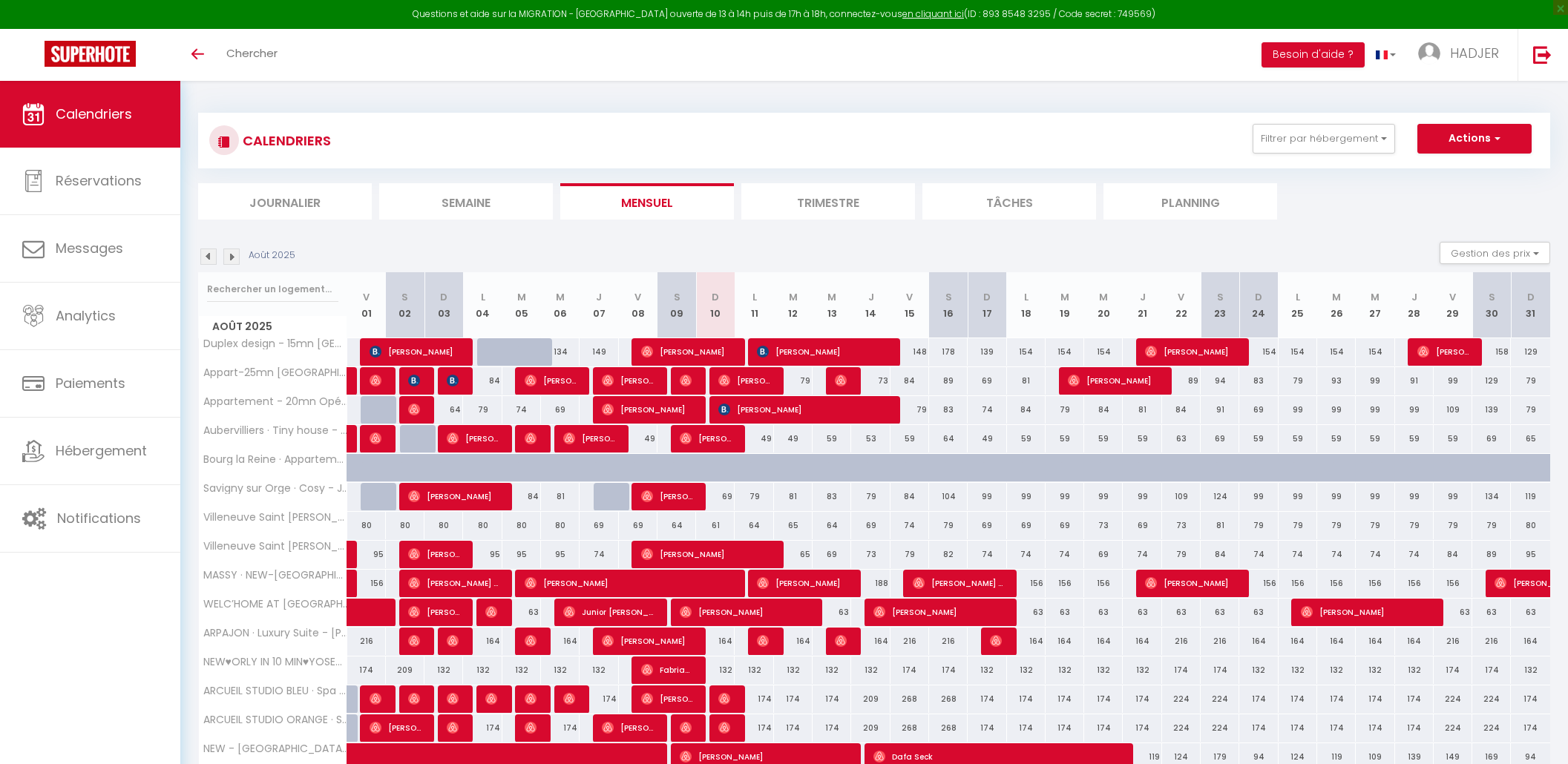
select select "KO"
select select "0"
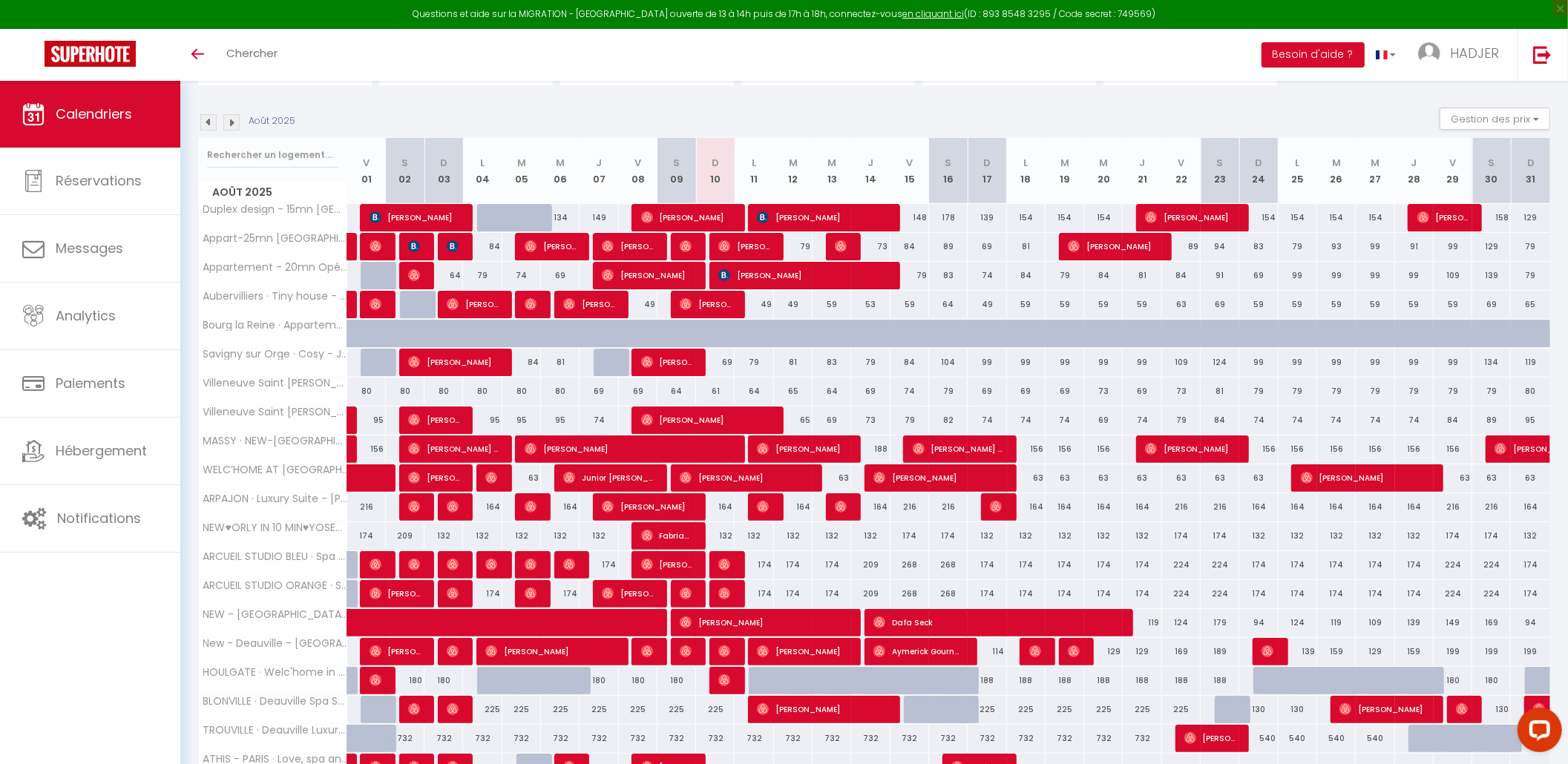
scroll to position [128, 0]
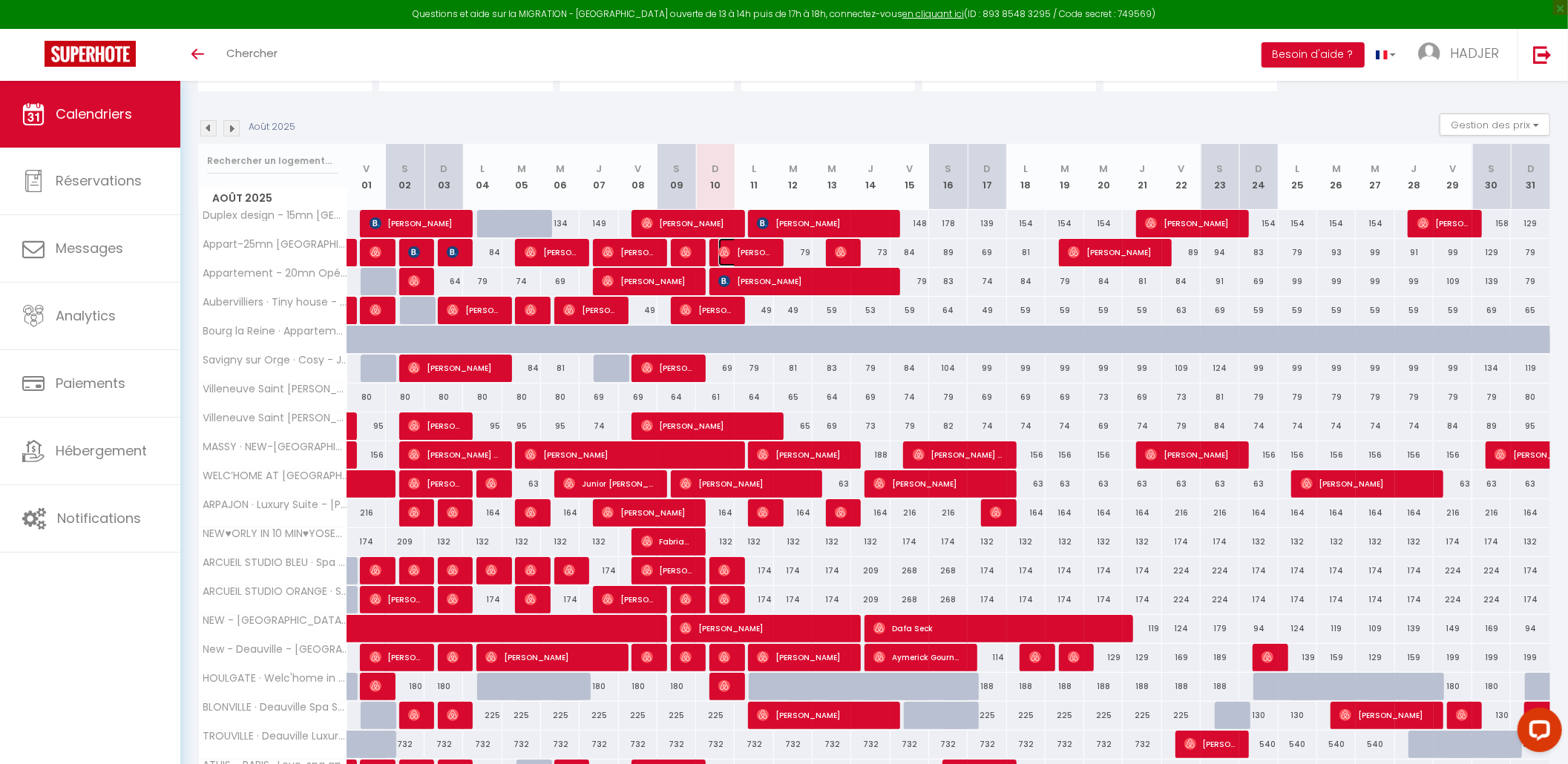
click at [751, 249] on span "[PERSON_NAME]" at bounding box center [744, 252] width 51 height 28
select select "OK"
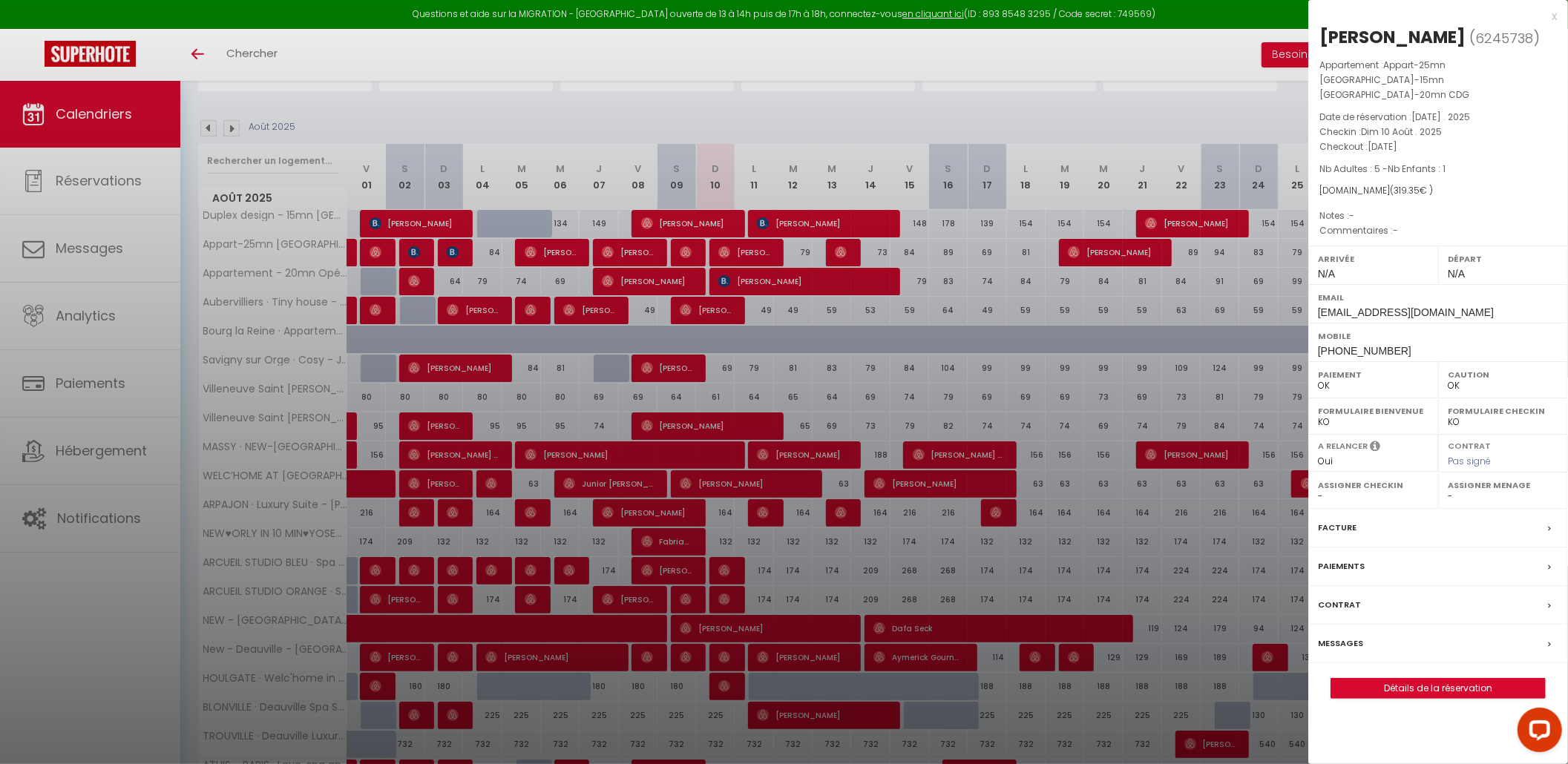
click at [1551, 13] on div "x" at bounding box center [1432, 16] width 249 height 18
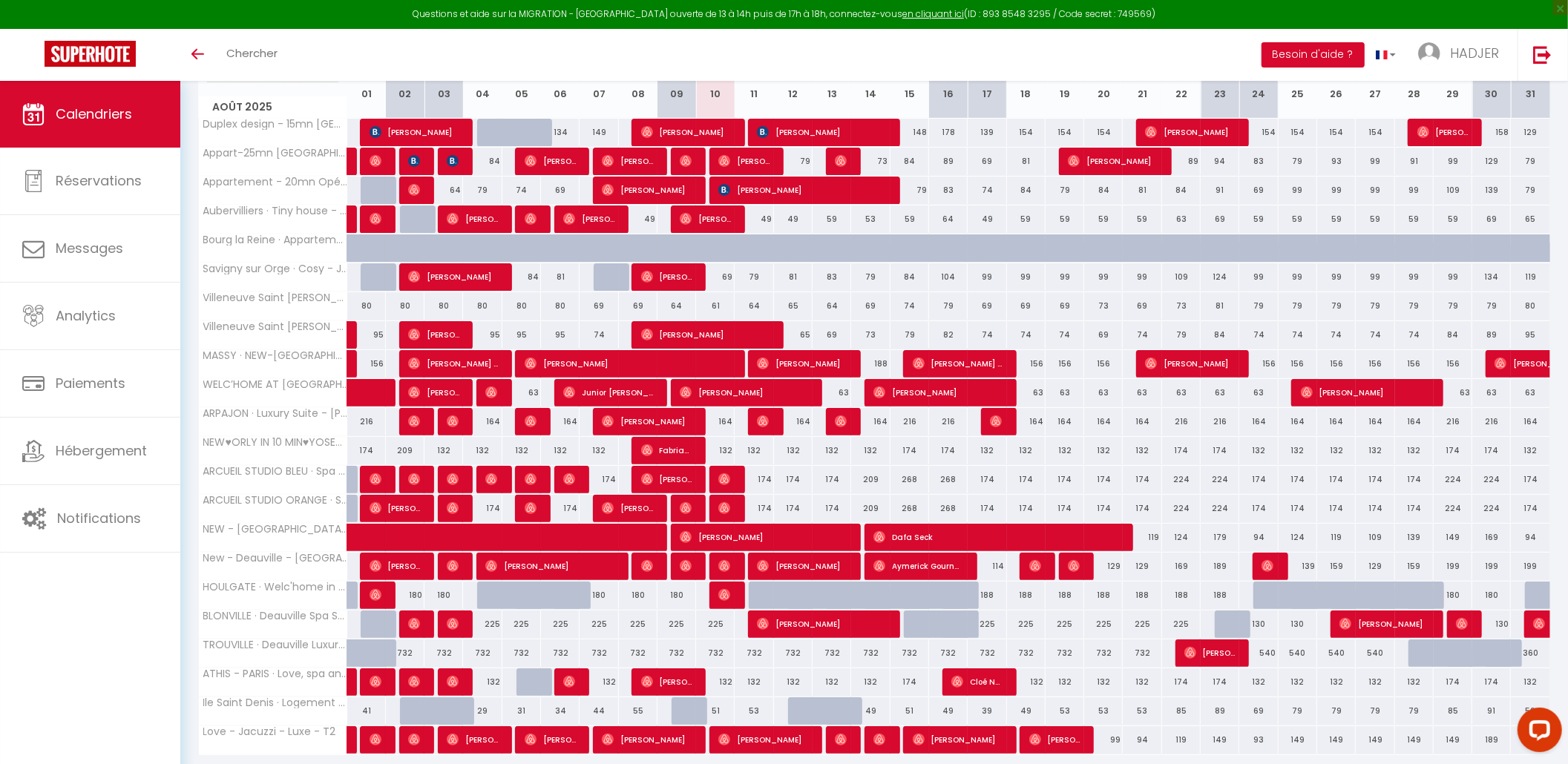
scroll to position [226, 0]
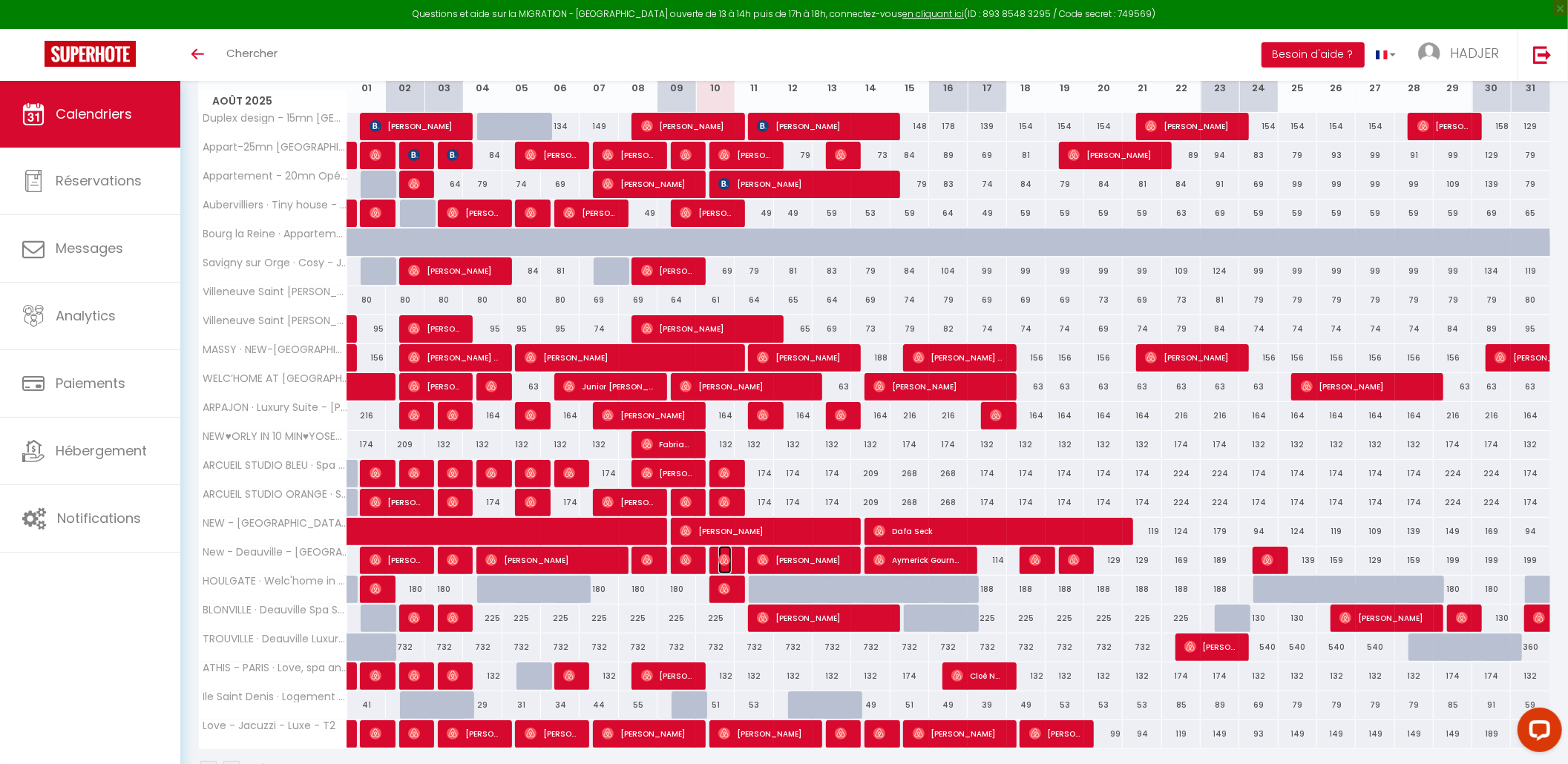
click at [726, 566] on img at bounding box center [724, 560] width 12 height 12
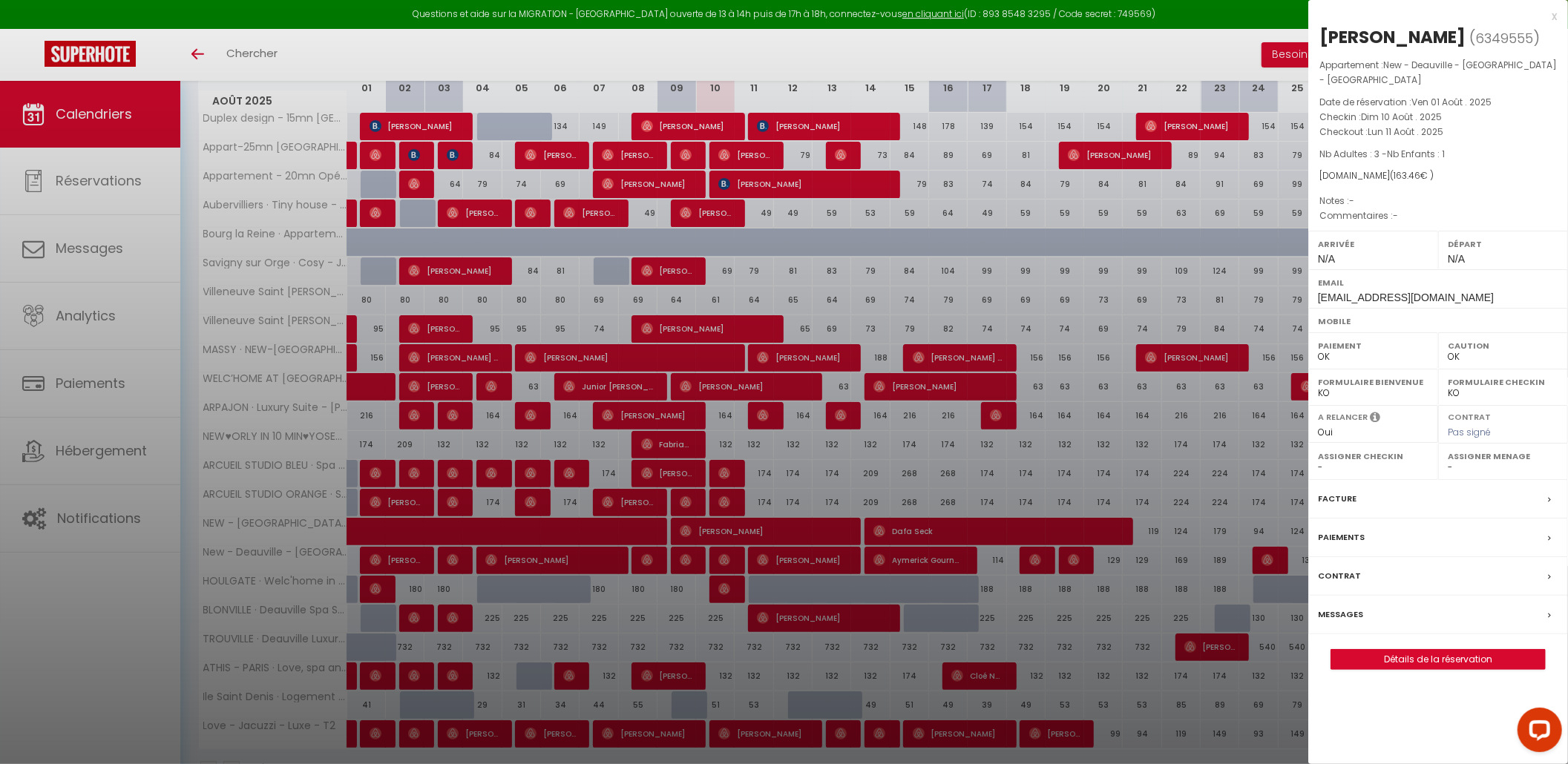
click at [1553, 16] on div "x" at bounding box center [1432, 16] width 249 height 18
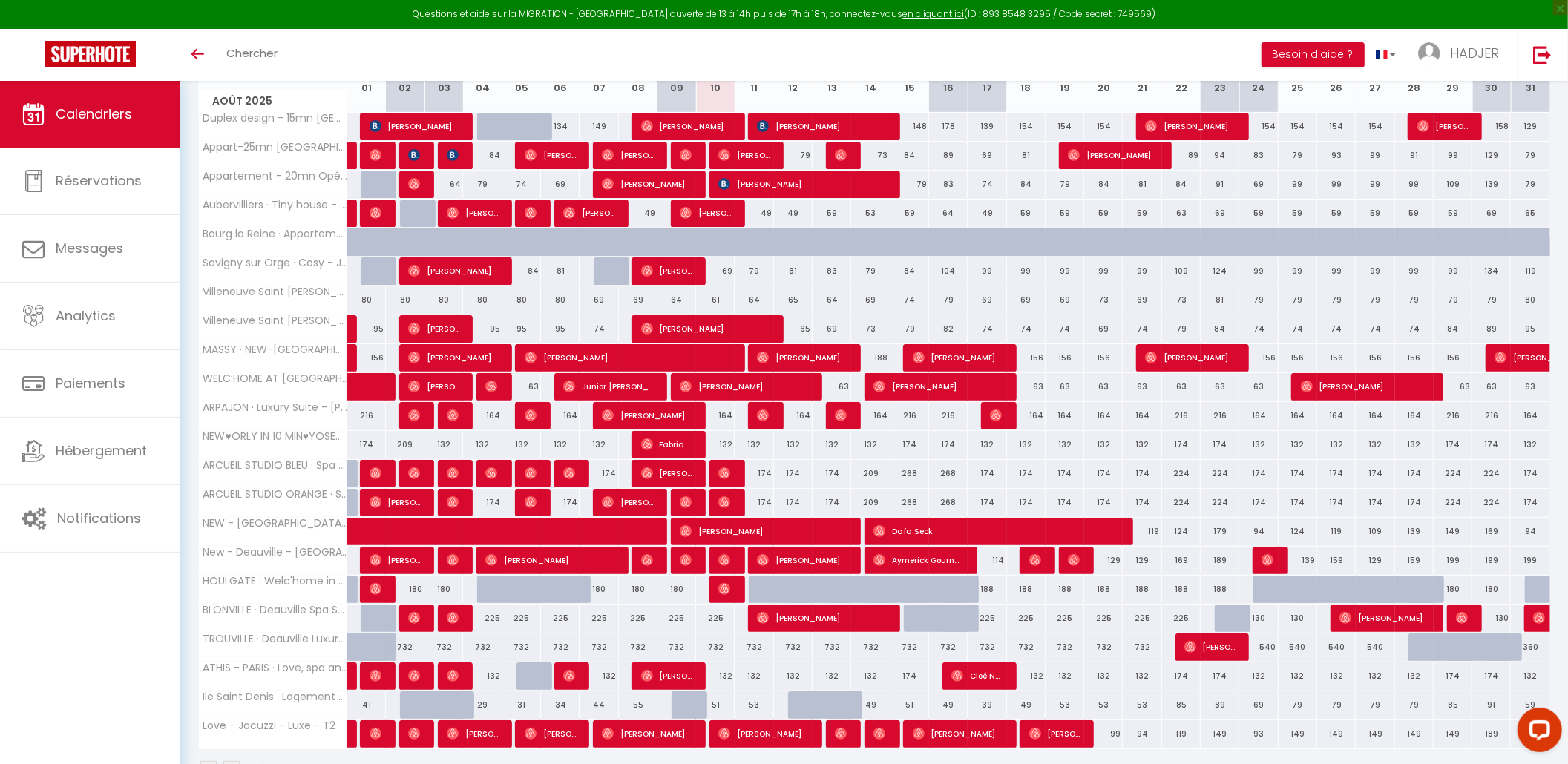
scroll to position [278, 0]
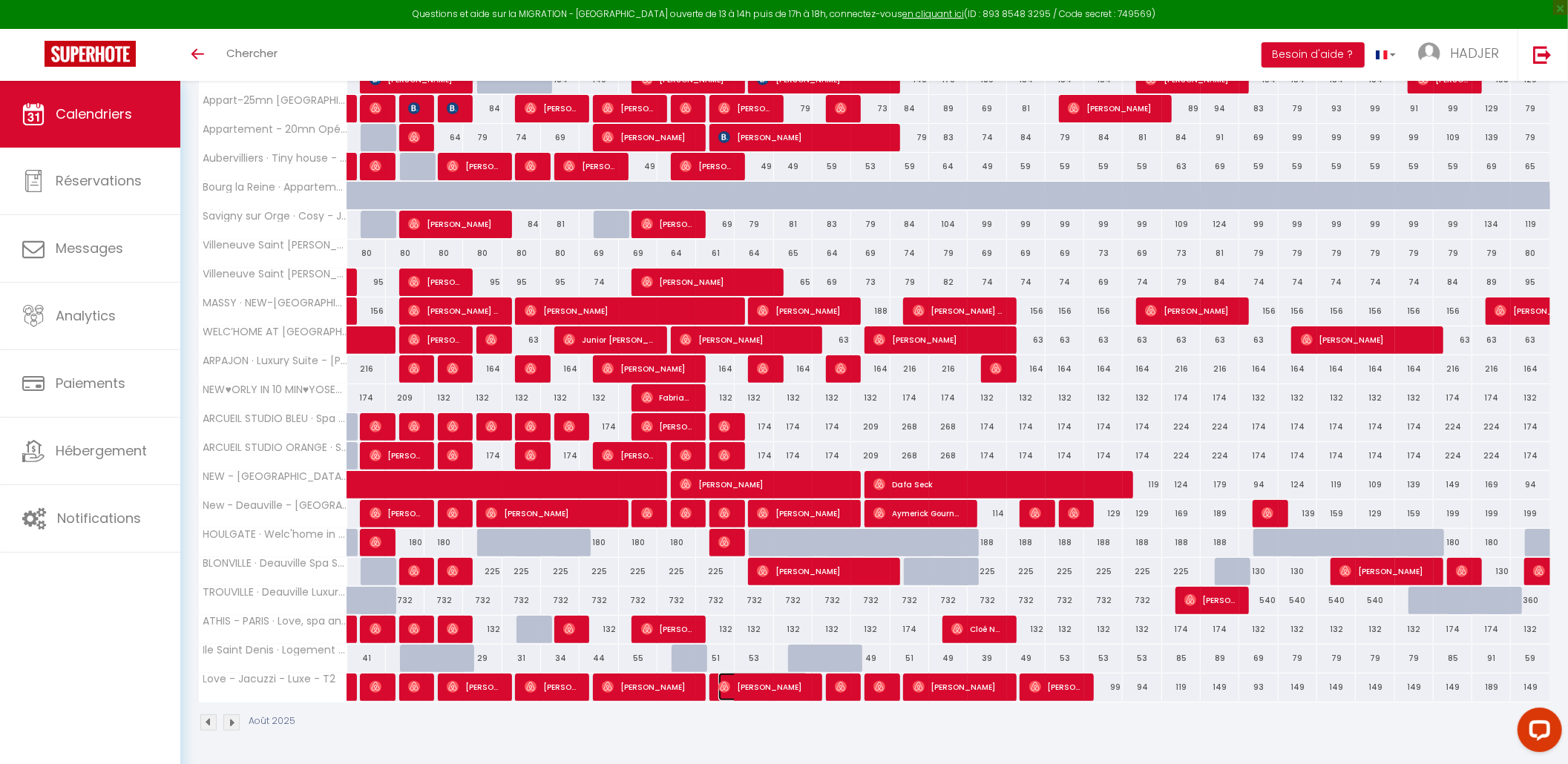
click at [739, 693] on span "Nelly Bambakissa" at bounding box center [763, 687] width 90 height 28
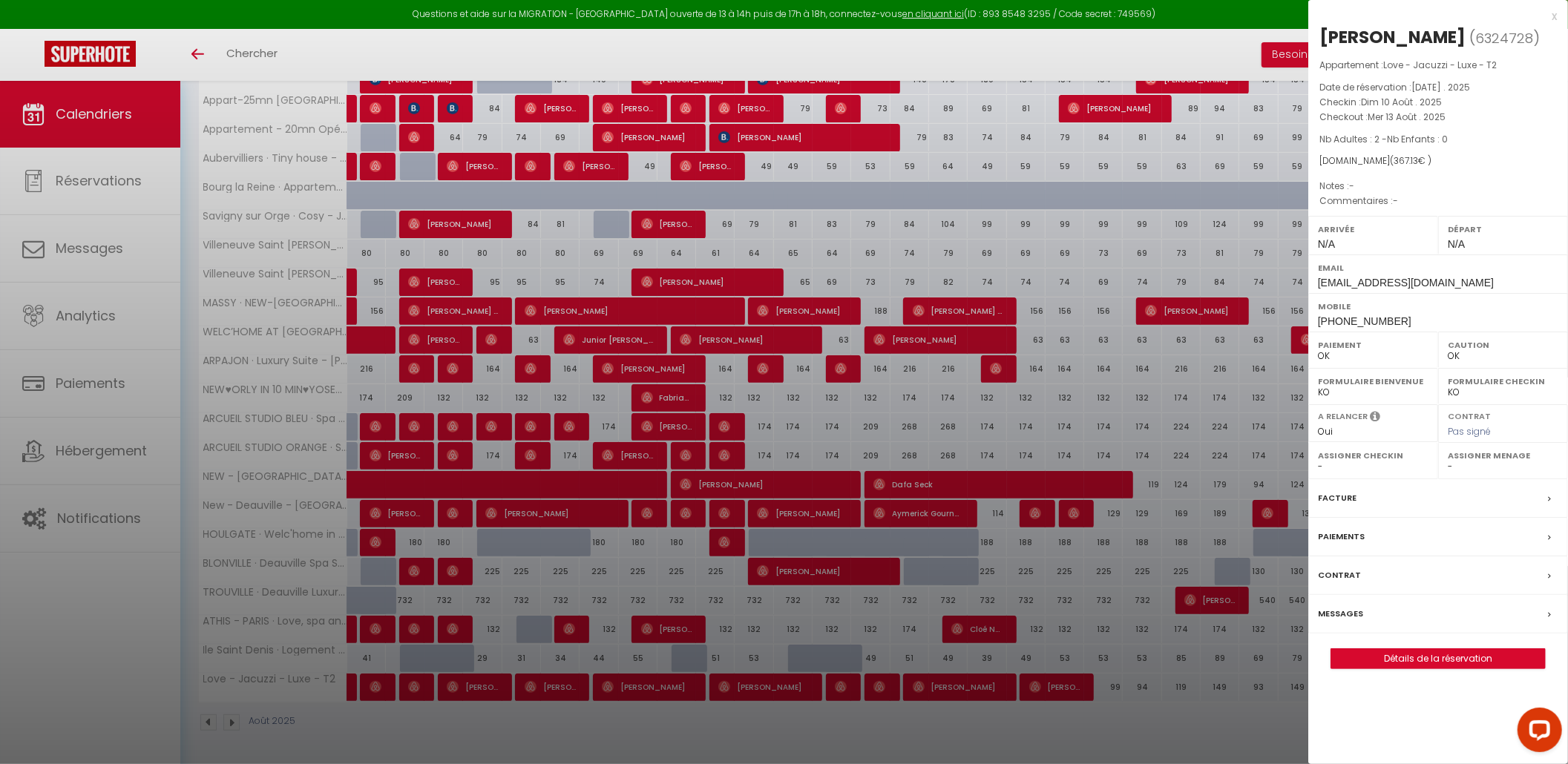
click at [1556, 12] on div "x" at bounding box center [1432, 16] width 249 height 18
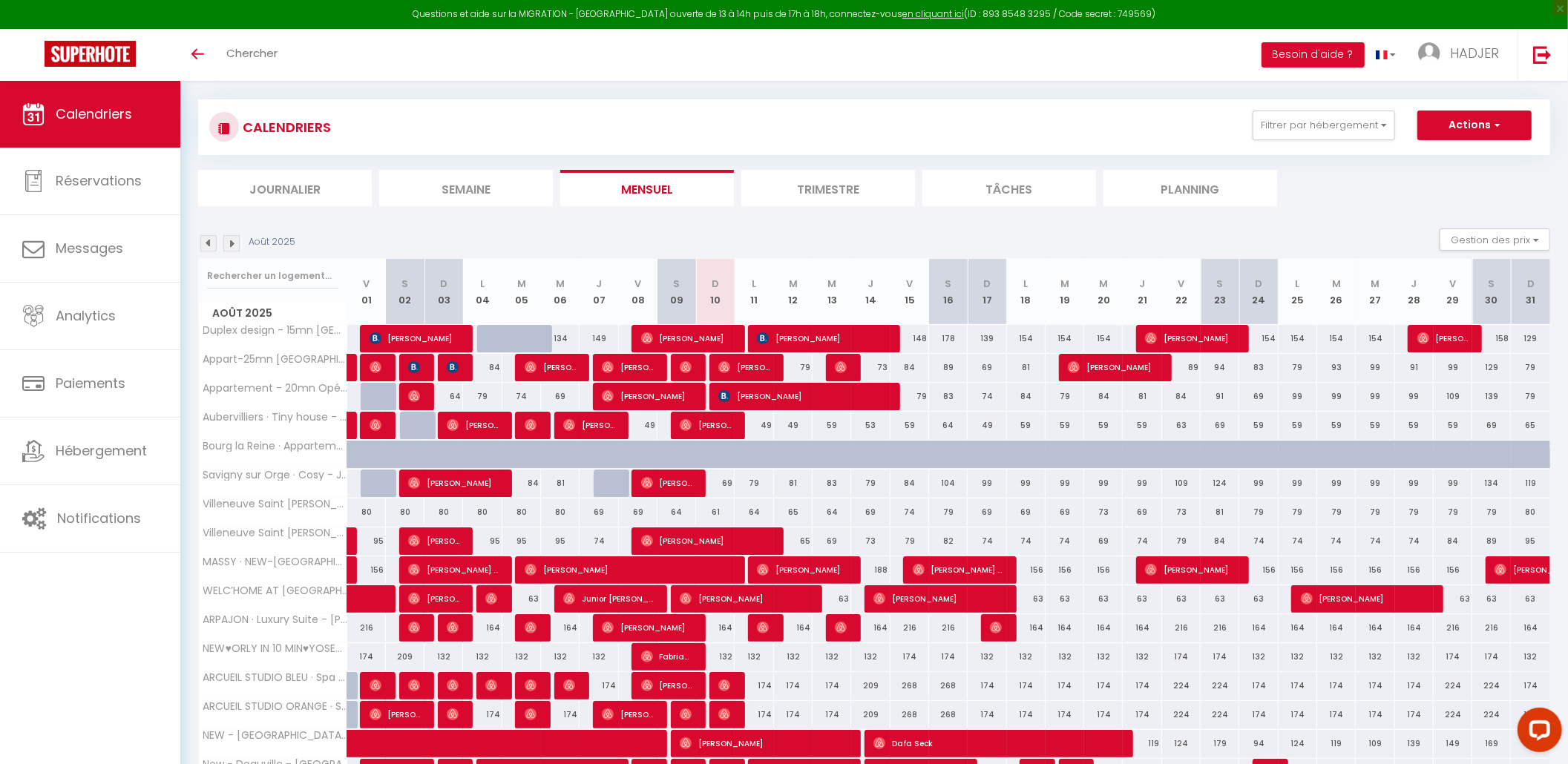
scroll to position [11, 0]
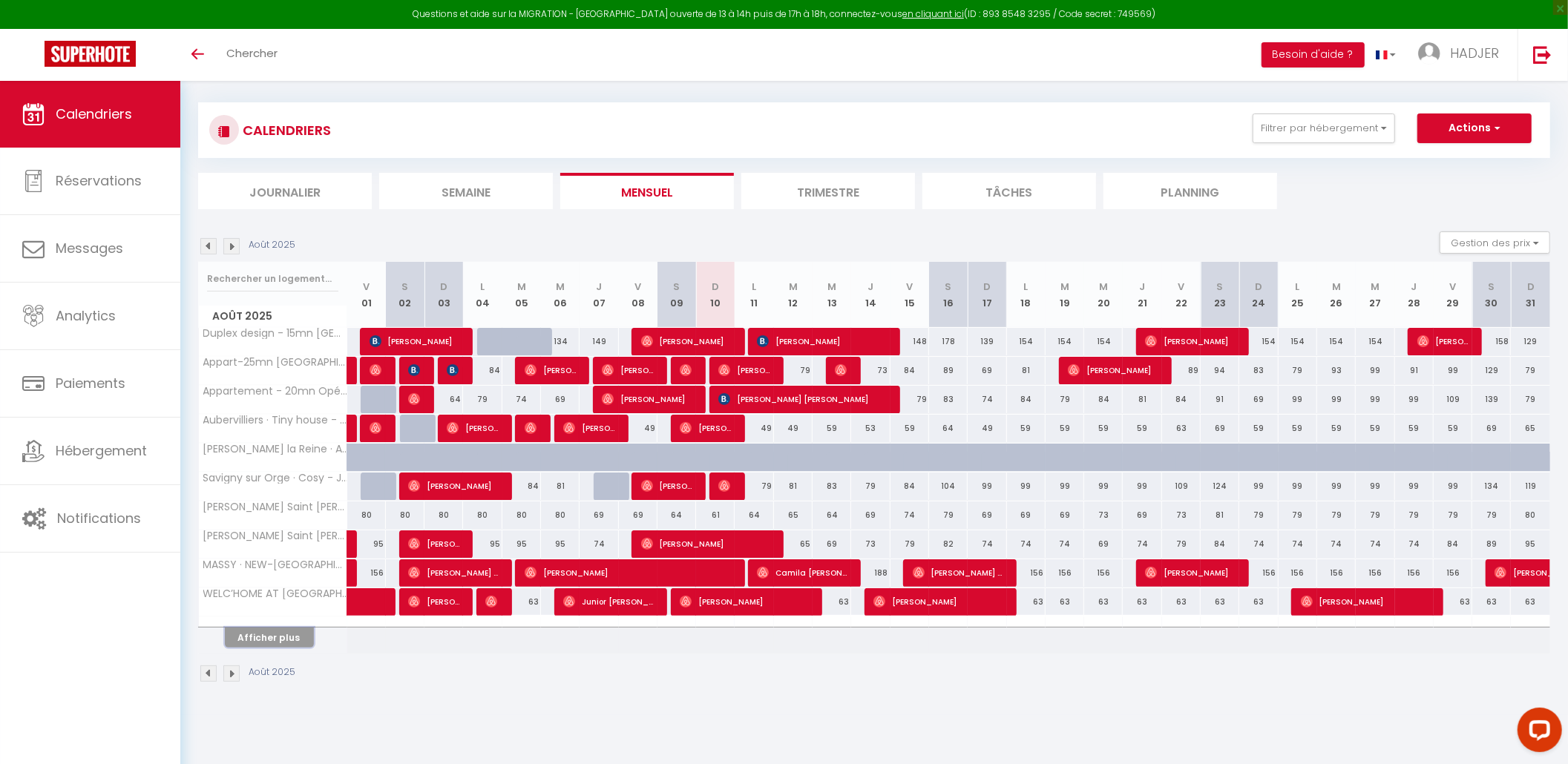
click at [286, 635] on button "Afficher plus" at bounding box center [270, 637] width 89 height 20
